Goal: Navigation & Orientation: Find specific page/section

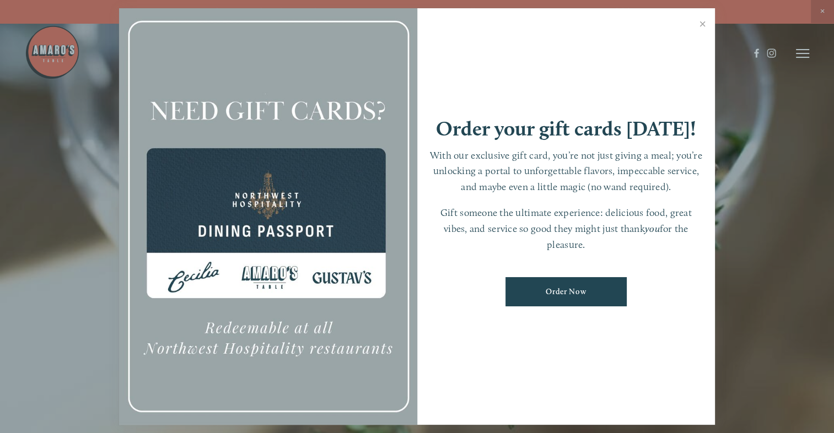
click at [818, 7] on div at bounding box center [417, 216] width 834 height 433
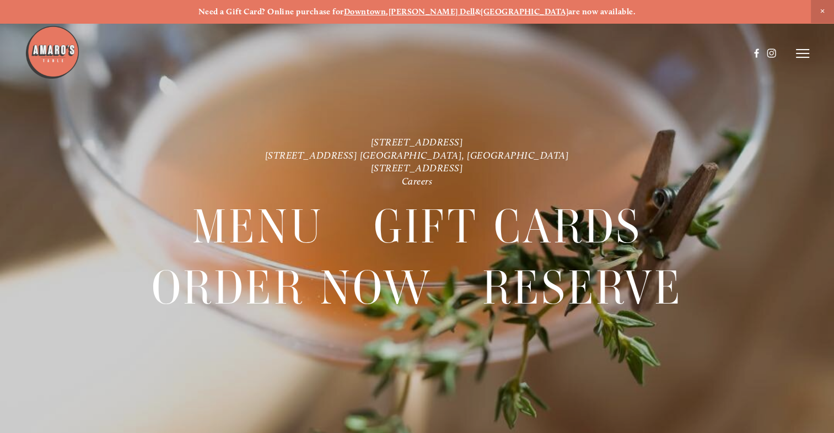
click at [822, 7] on span "Close Announcement" at bounding box center [822, 11] width 23 height 23
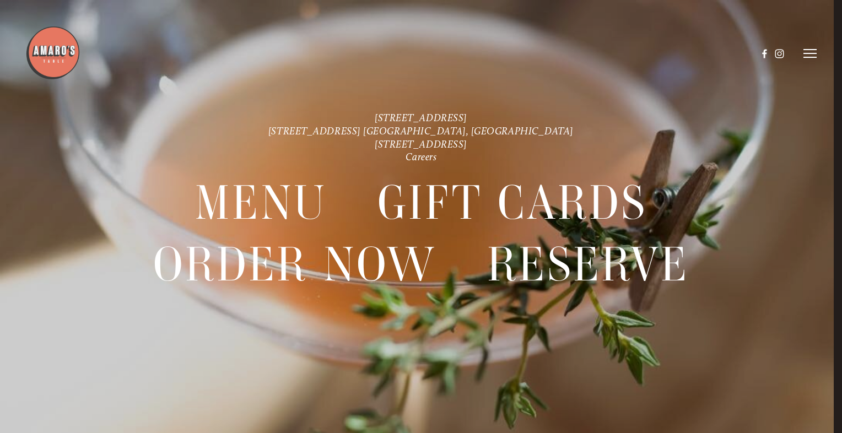
click at [807, 53] on icon at bounding box center [810, 54] width 13 height 10
click at [606, 53] on span "Menu" at bounding box center [611, 53] width 20 height 9
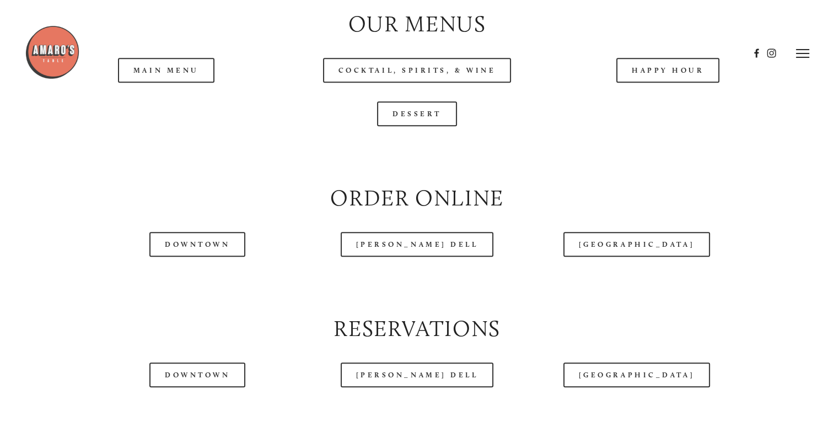
scroll to position [1124, 0]
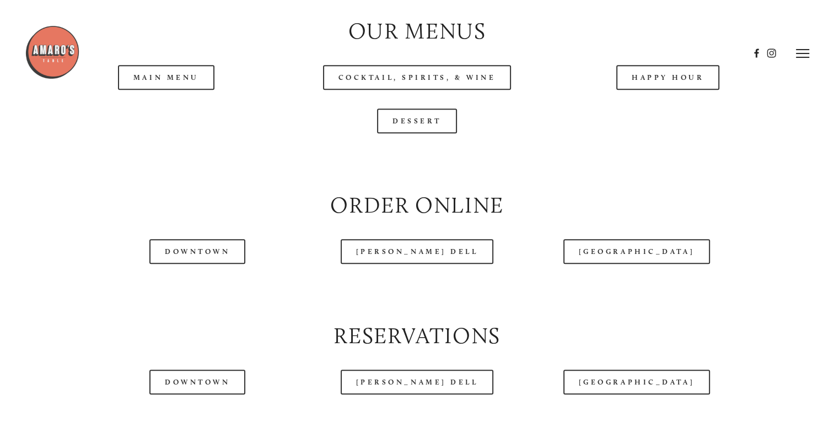
click at [172, 101] on header "Menu Order Now Visit Gallery 0" at bounding box center [417, 53] width 784 height 107
click at [141, 90] on link "Main Menu" at bounding box center [166, 77] width 96 height 25
